Goal: Task Accomplishment & Management: Manage account settings

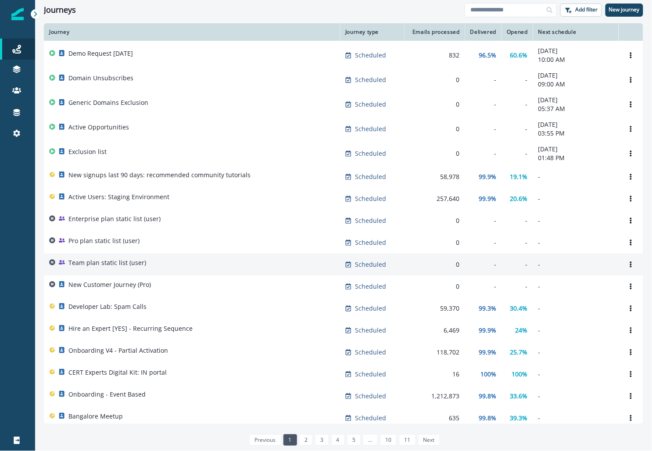
scroll to position [33, 0]
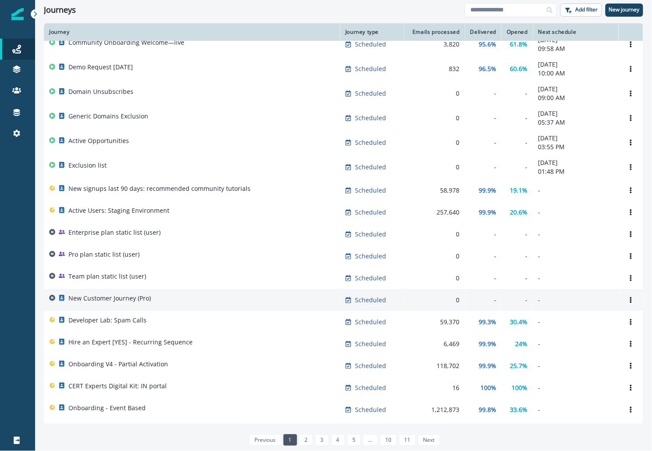
click at [86, 304] on div "New Customer Journey (Pro)" at bounding box center [109, 300] width 82 height 12
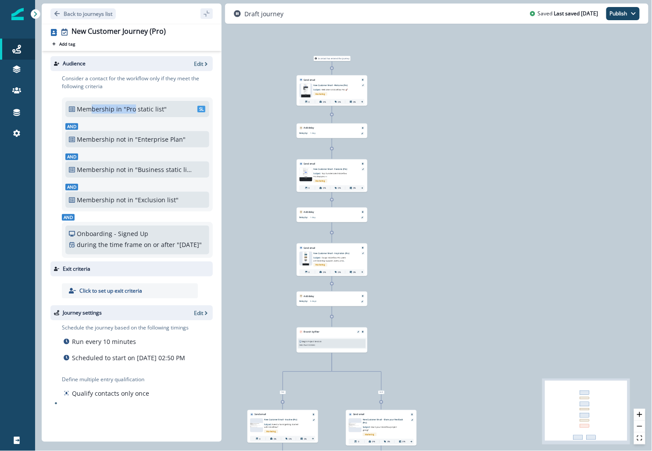
drag, startPoint x: 91, startPoint y: 107, endPoint x: 135, endPoint y: 107, distance: 44.3
click at [135, 107] on div "Membership in "Pro static list" SL" at bounding box center [137, 108] width 137 height 9
drag, startPoint x: 105, startPoint y: 107, endPoint x: 139, endPoint y: 107, distance: 34.2
click at [139, 107] on div "Membership in "Pro static list" SL" at bounding box center [137, 108] width 137 height 9
drag, startPoint x: 139, startPoint y: 143, endPoint x: 221, endPoint y: 143, distance: 82.0
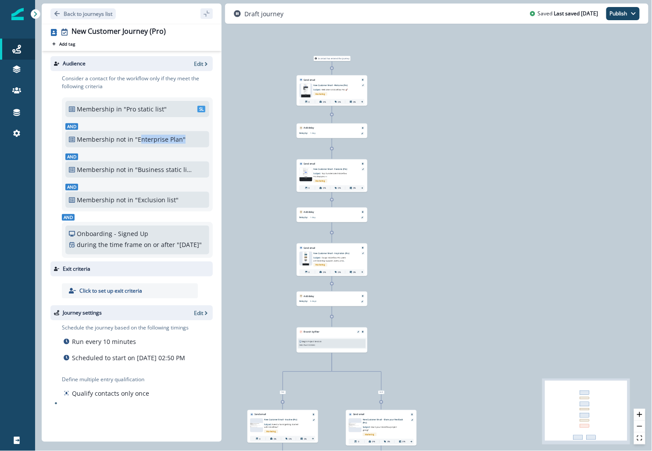
click at [221, 143] on div "Audience Edit Consider a contact for the workflow only if they meet the followi…" at bounding box center [132, 244] width 180 height 387
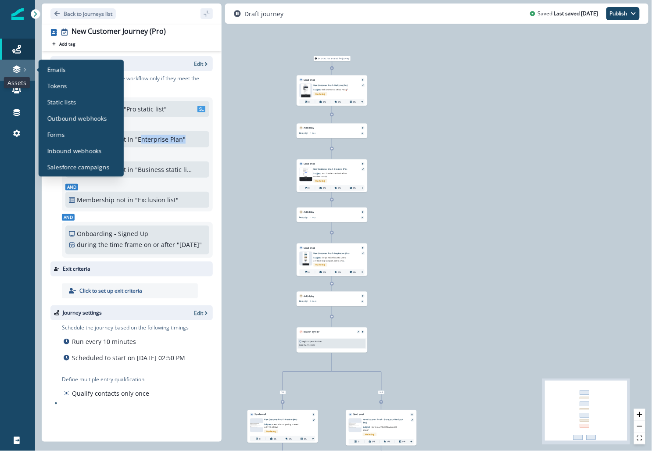
click at [18, 68] on icon at bounding box center [16, 67] width 7 height 4
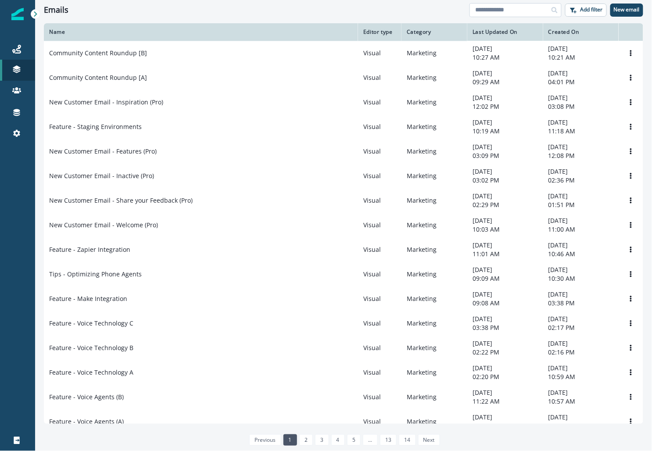
click at [497, 10] on input at bounding box center [515, 10] width 92 height 14
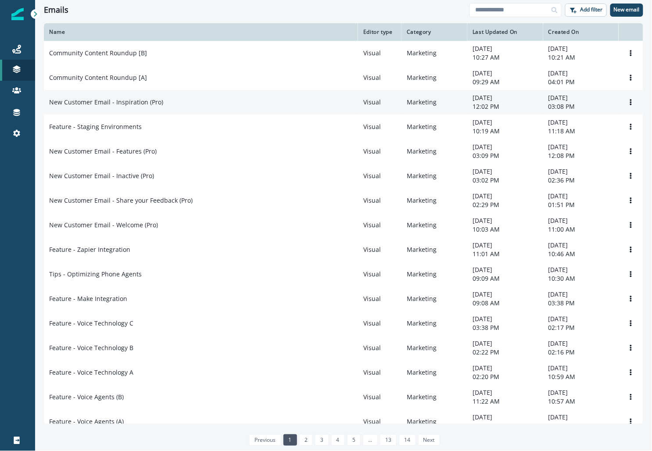
click at [105, 102] on p "New Customer Email - Inspiration (Pro)" at bounding box center [106, 102] width 114 height 9
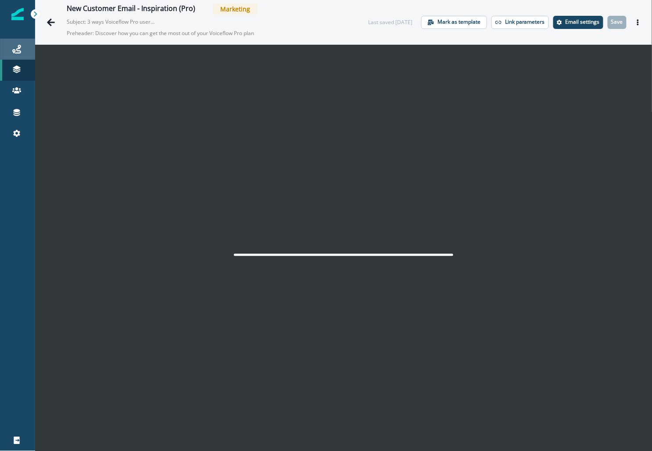
click at [24, 39] on link "Journeys" at bounding box center [17, 49] width 35 height 21
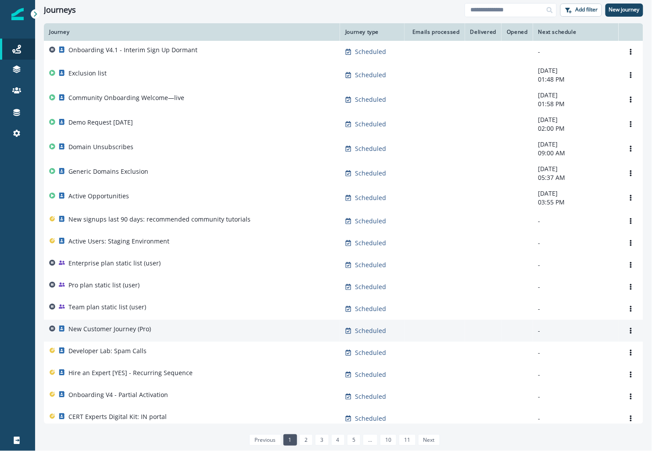
click at [144, 328] on p "New Customer Journey (Pro)" at bounding box center [109, 329] width 82 height 9
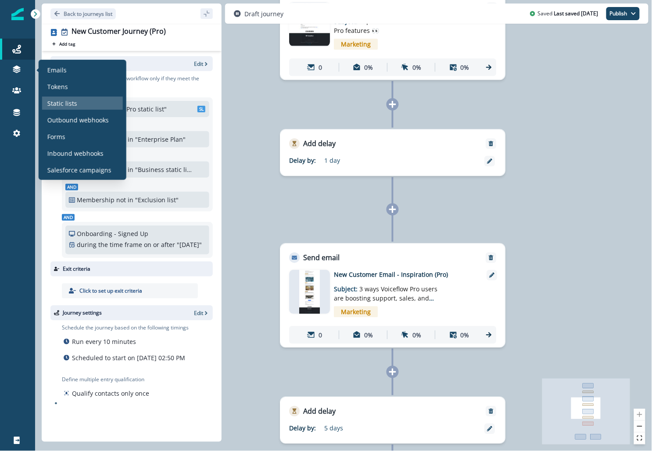
click at [64, 106] on p "Static lists" at bounding box center [62, 103] width 30 height 9
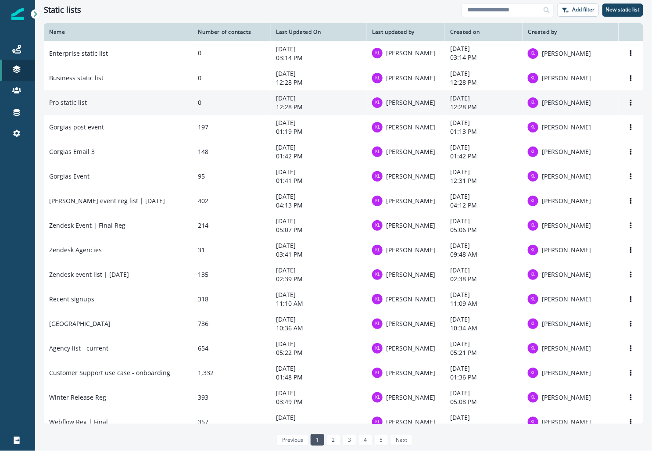
click at [108, 105] on td "Pro static list" at bounding box center [118, 102] width 149 height 25
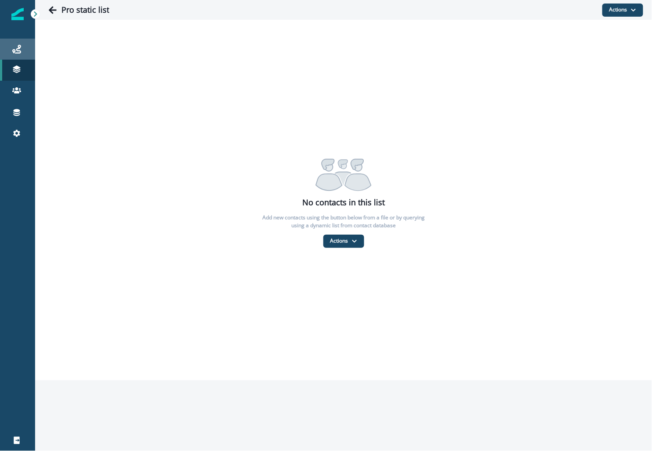
click at [21, 50] on div "Journeys" at bounding box center [18, 49] width 28 height 11
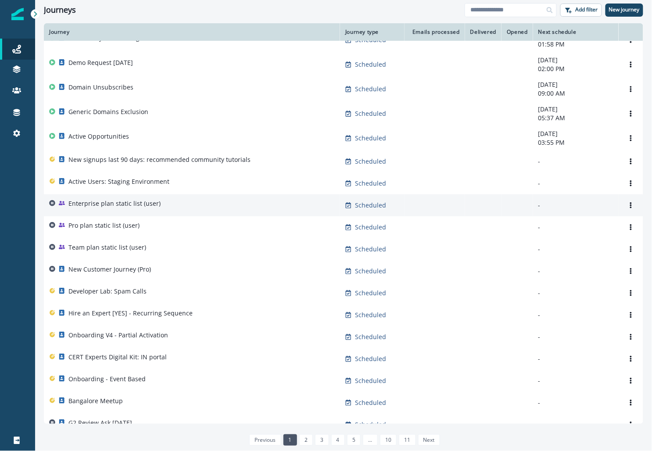
scroll to position [68, 0]
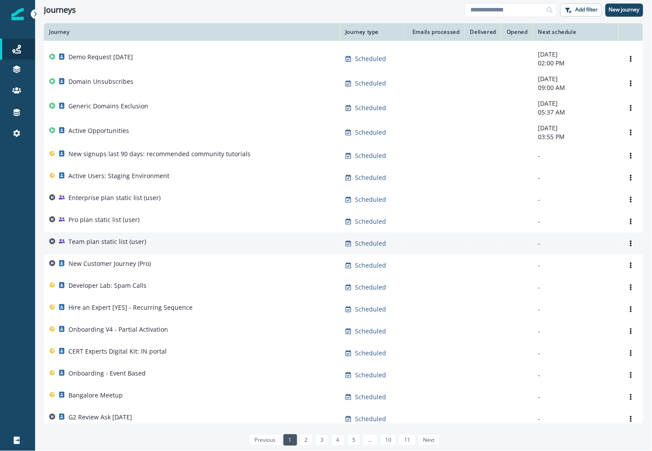
click at [121, 242] on p "Team plan static list (user)" at bounding box center [107, 241] width 78 height 9
